Goal: Task Accomplishment & Management: Manage account settings

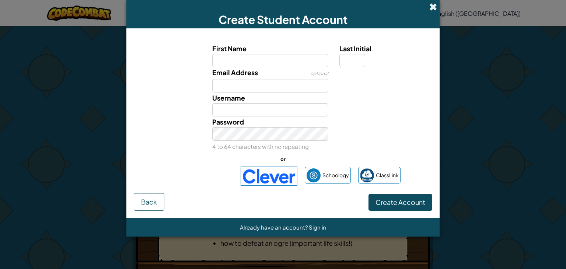
click at [435, 4] on span at bounding box center [433, 7] width 8 height 8
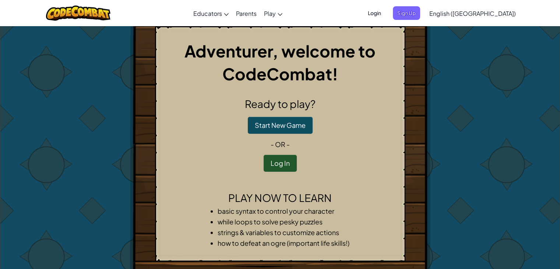
click at [386, 11] on span "Login" at bounding box center [375, 13] width 22 height 14
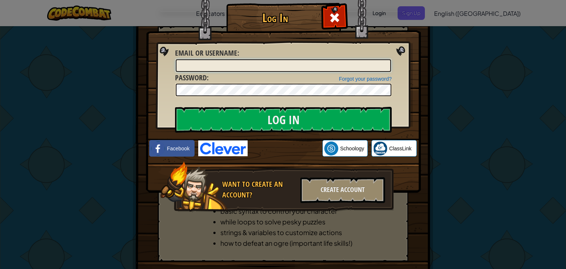
click at [217, 69] on input "Email or Username :" at bounding box center [283, 65] width 215 height 13
type input "BMWVarsha"
click at [175, 107] on input "Log In" at bounding box center [283, 120] width 217 height 26
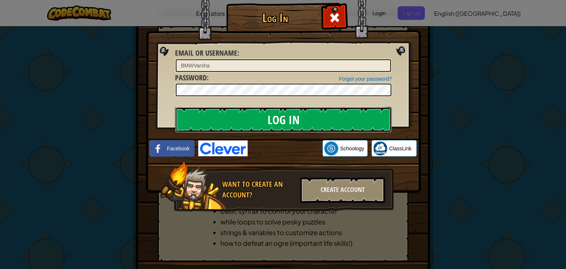
click at [272, 130] on input "Log In" at bounding box center [283, 120] width 217 height 26
